Goal: Task Accomplishment & Management: Complete application form

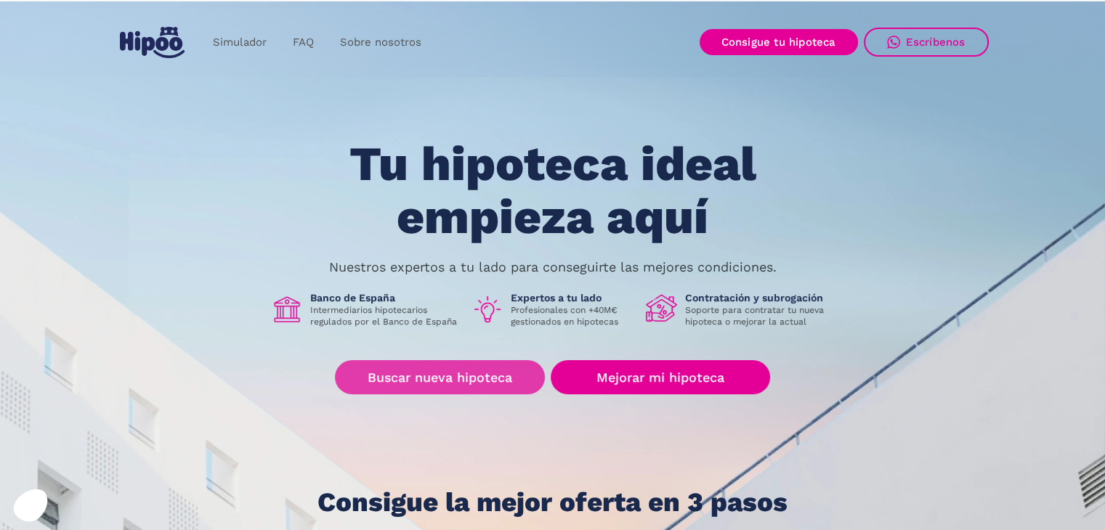
click at [469, 379] on link "Buscar nueva hipoteca" at bounding box center [440, 377] width 210 height 34
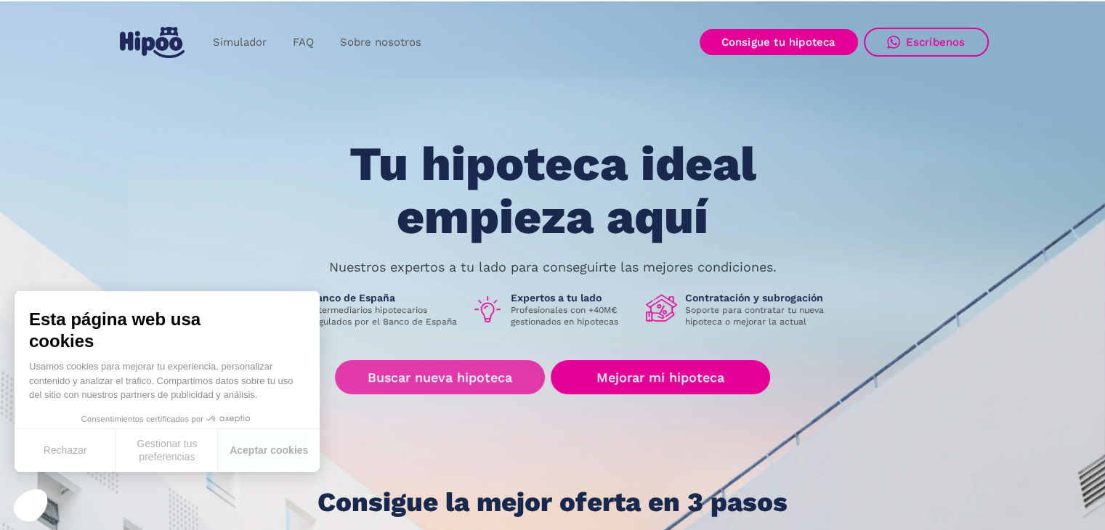
click at [416, 367] on link "Buscar nueva hipoteca" at bounding box center [440, 377] width 210 height 34
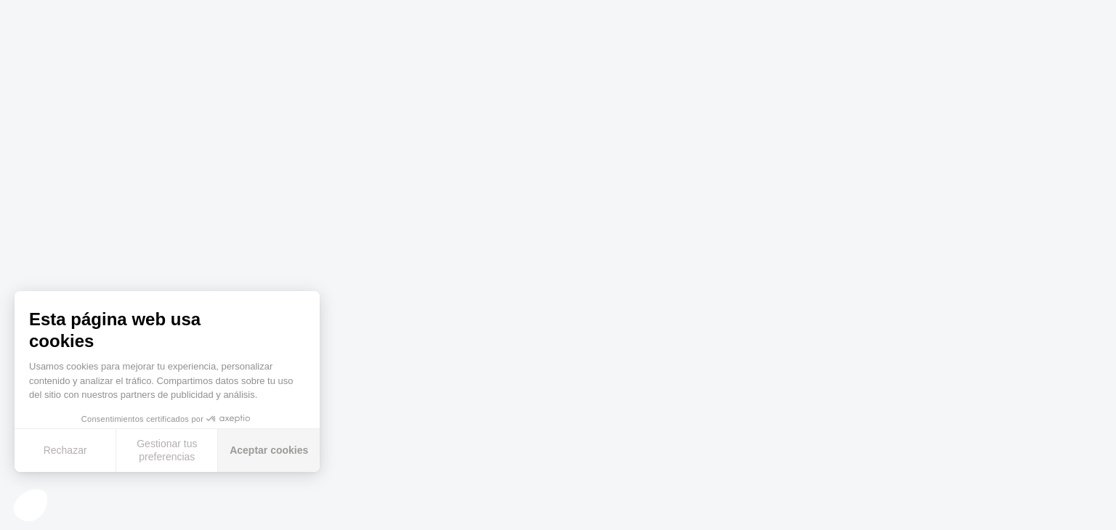
click at [294, 437] on button "Aceptar cookies" at bounding box center [269, 450] width 102 height 43
